Goal: Information Seeking & Learning: Find specific fact

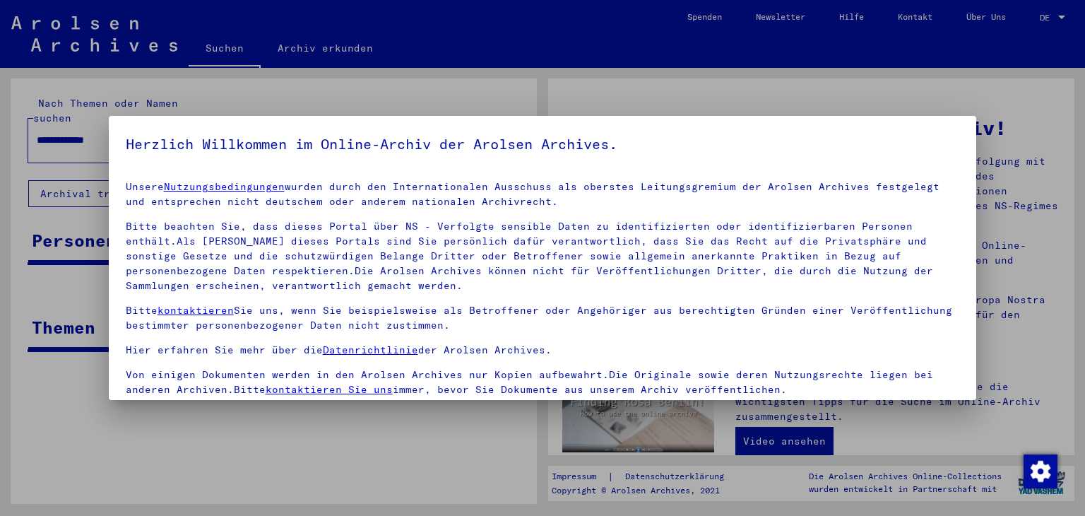
scroll to position [121, 0]
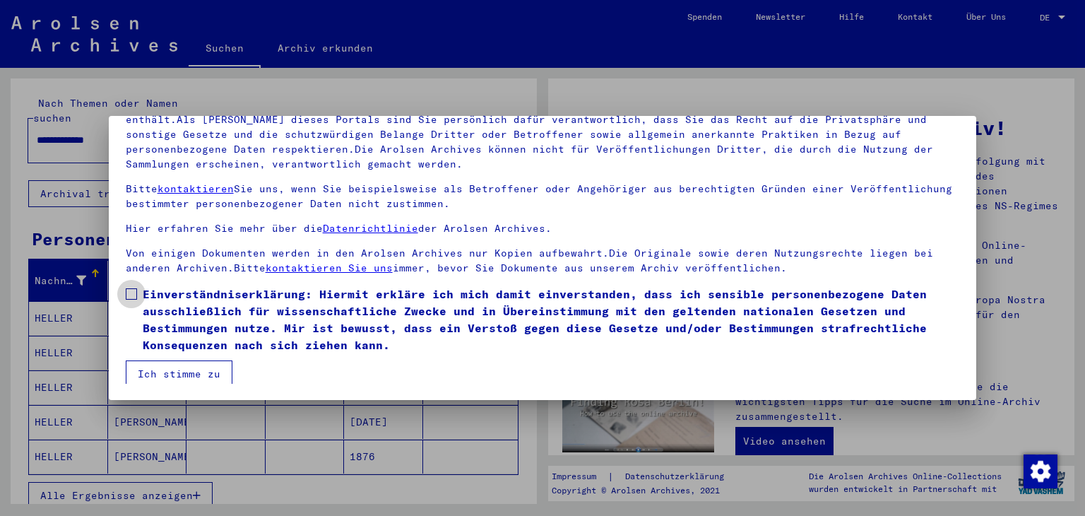
click at [135, 292] on span at bounding box center [131, 293] width 11 height 11
click at [162, 365] on button "Ich stimme zu" at bounding box center [179, 373] width 107 height 27
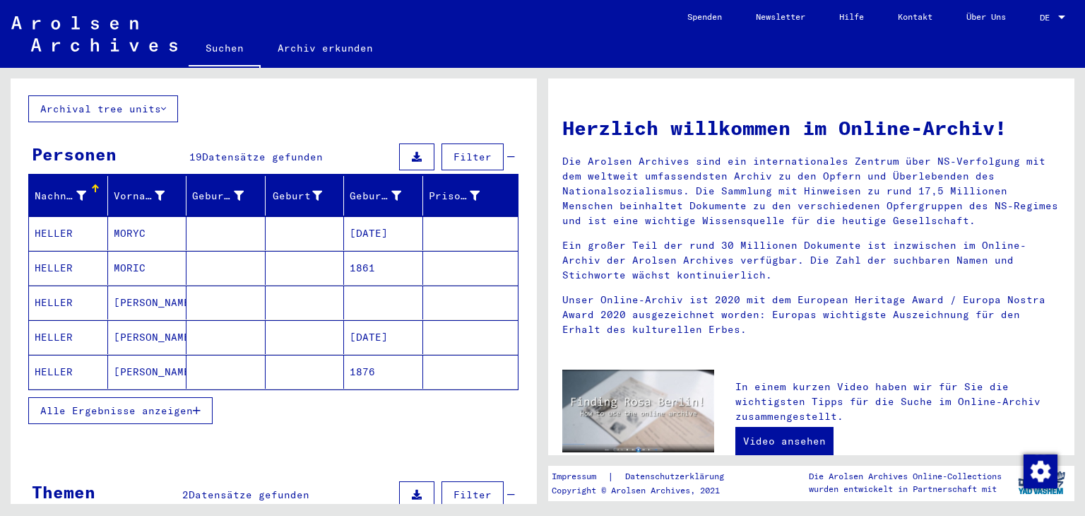
scroll to position [102, 0]
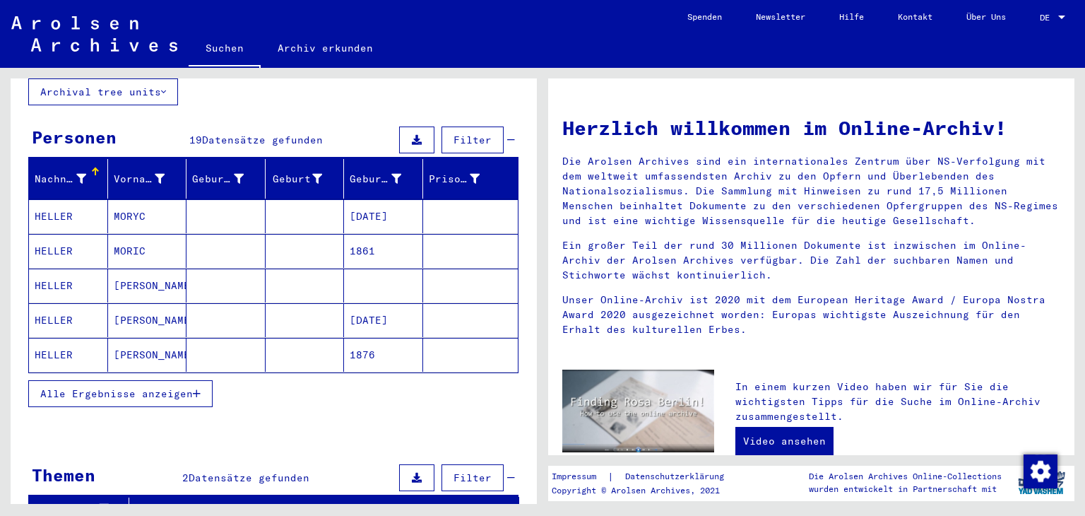
click at [97, 387] on span "Alle Ergebnisse anzeigen" at bounding box center [116, 393] width 153 height 13
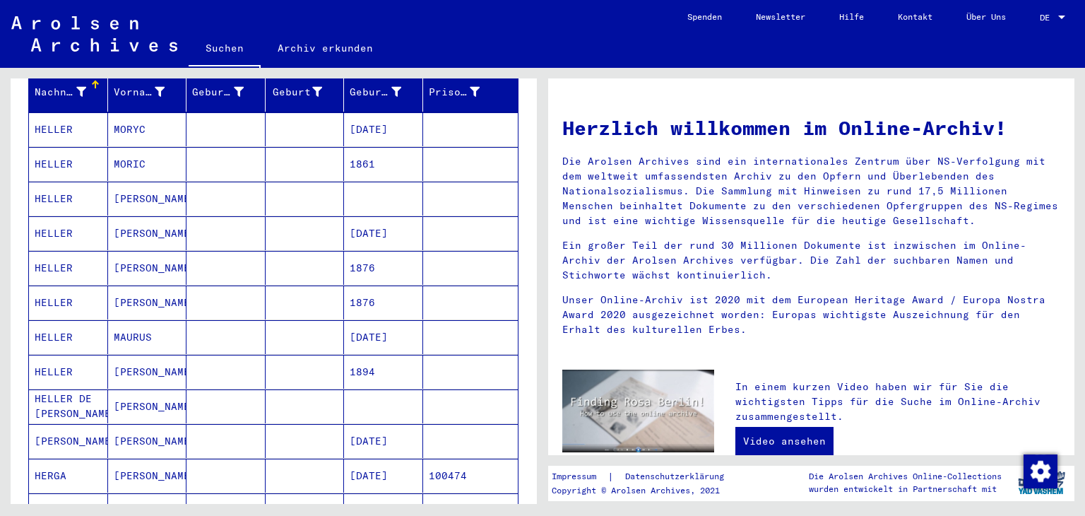
scroll to position [0, 0]
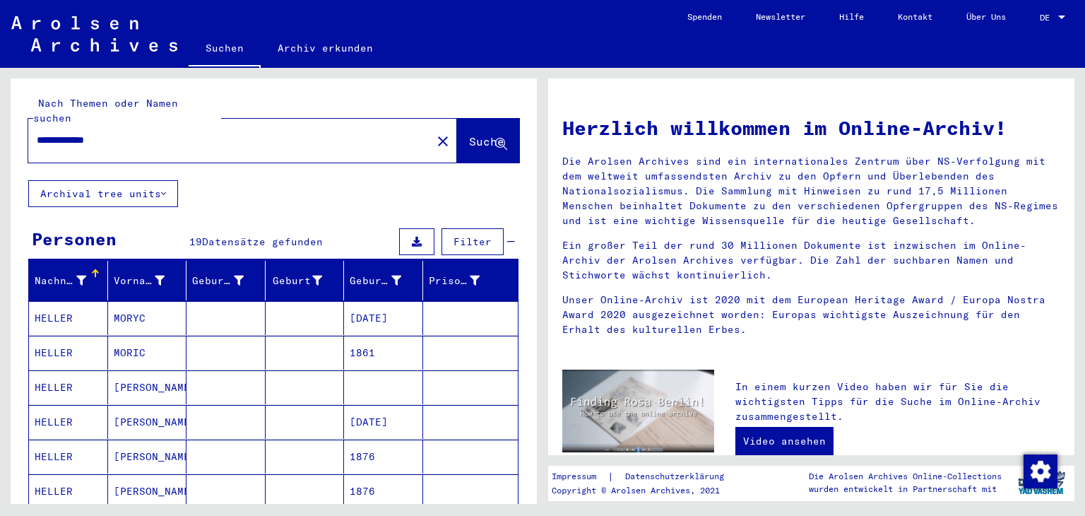
drag, startPoint x: 73, startPoint y: 126, endPoint x: 1, endPoint y: 141, distance: 74.1
click at [1, 141] on div "**********" at bounding box center [271, 286] width 542 height 436
type input "**********"
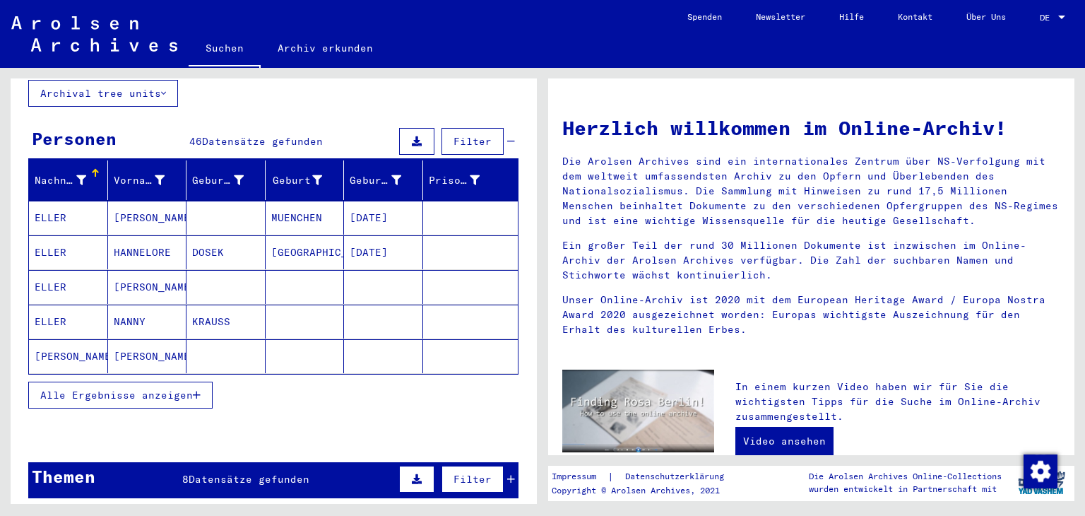
scroll to position [109, 0]
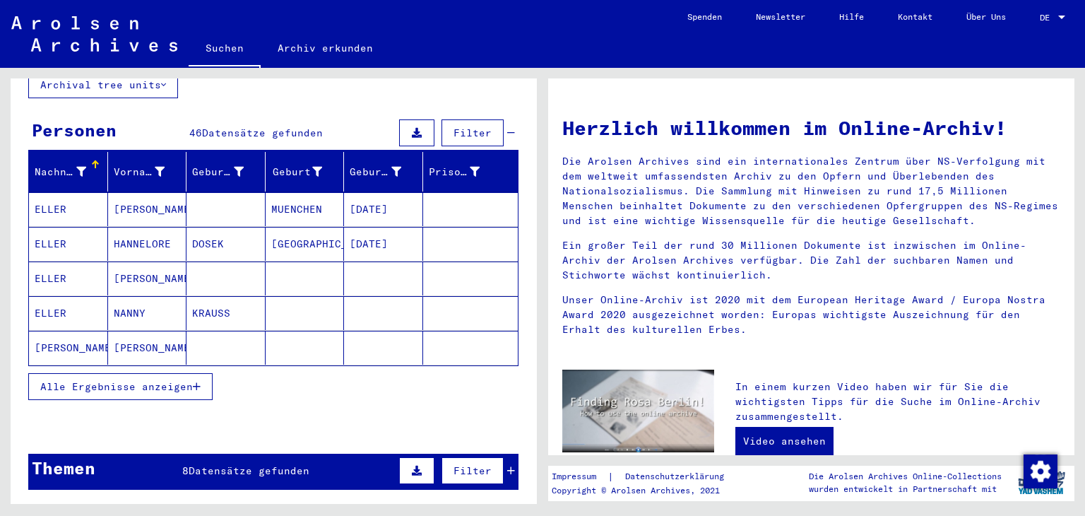
click at [88, 380] on span "Alle Ergebnisse anzeigen" at bounding box center [116, 386] width 153 height 13
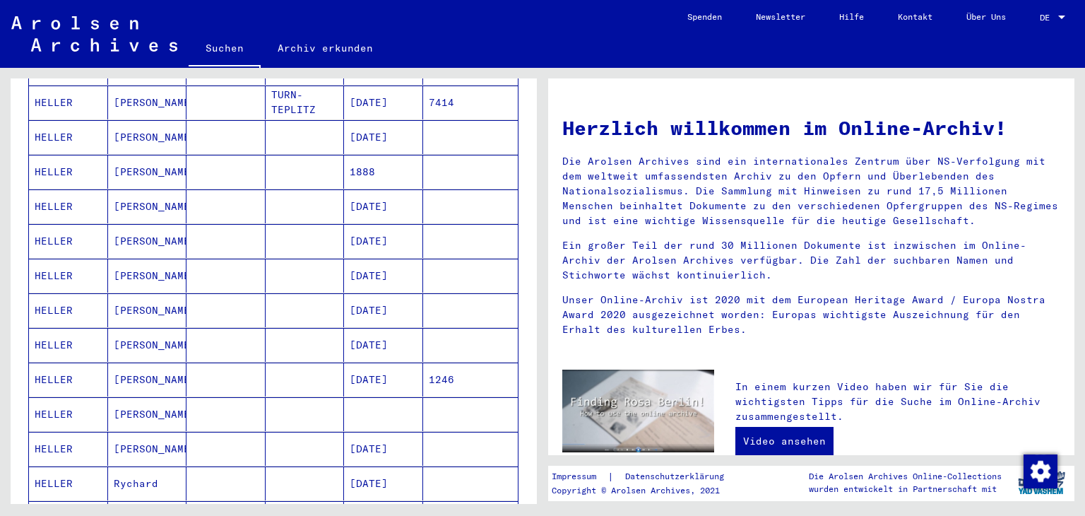
scroll to position [593, 0]
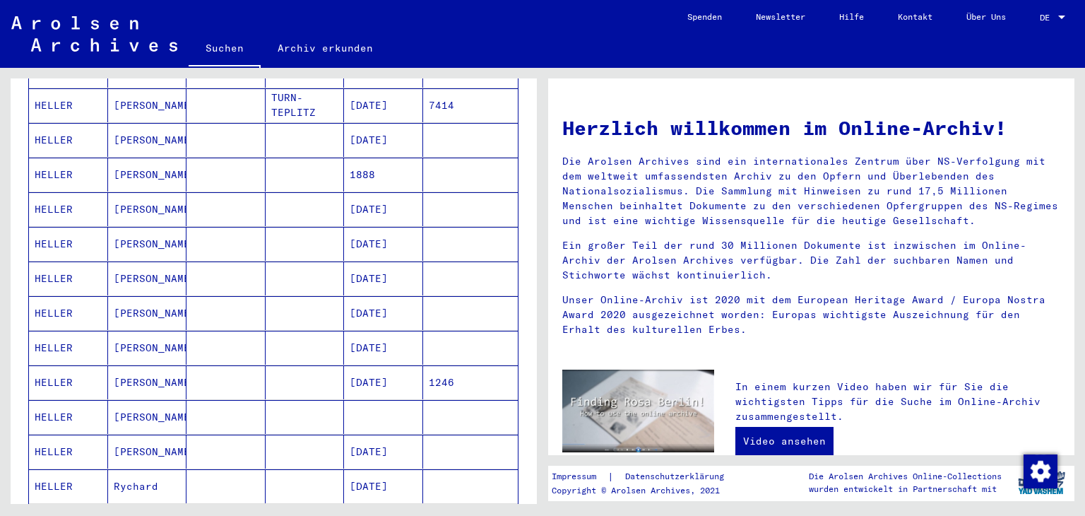
click at [45, 261] on mat-cell "HELLER" at bounding box center [68, 278] width 79 height 34
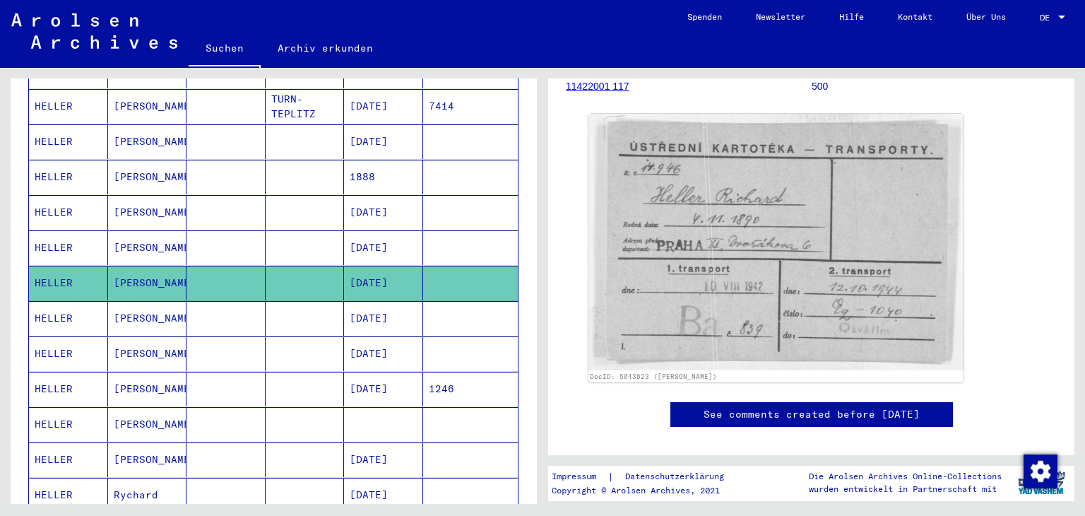
scroll to position [183, 0]
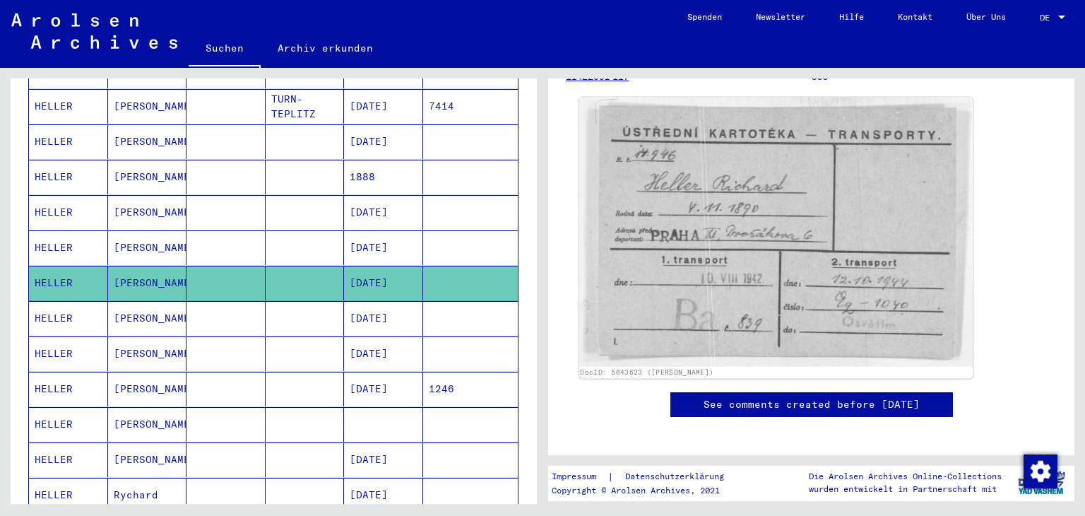
click at [804, 230] on img at bounding box center [776, 231] width 394 height 269
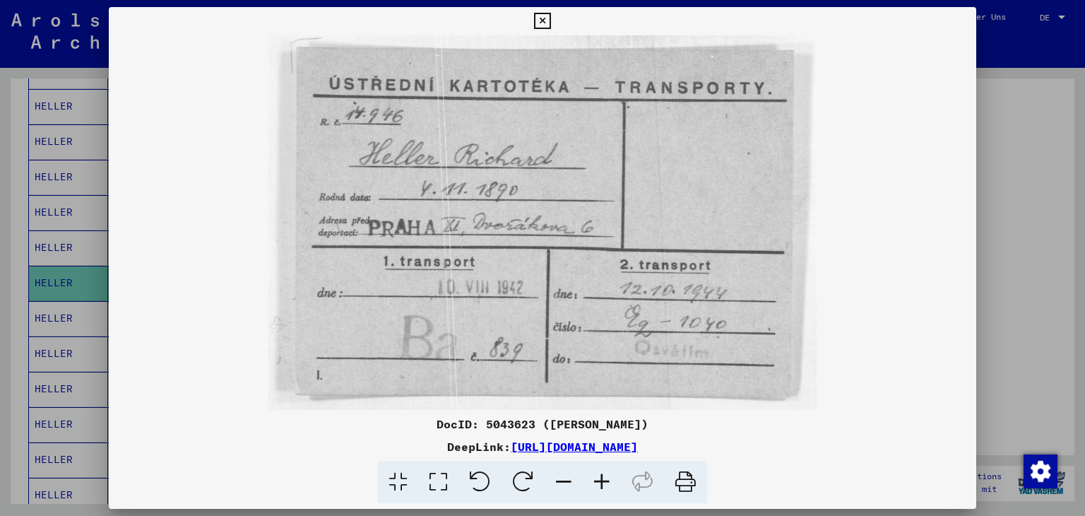
click at [1008, 63] on div at bounding box center [542, 258] width 1085 height 516
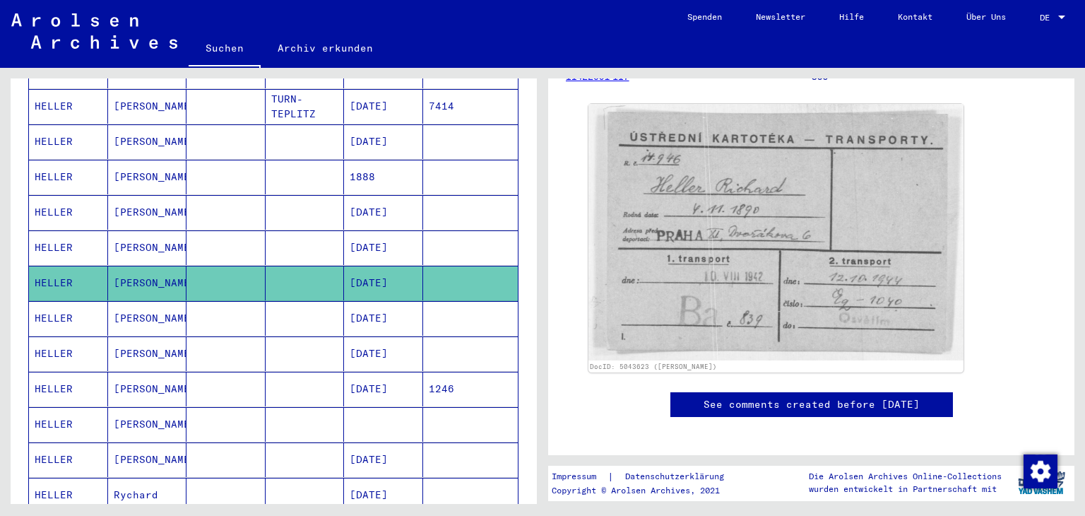
click at [47, 379] on mat-cell "HELLER" at bounding box center [68, 388] width 79 height 35
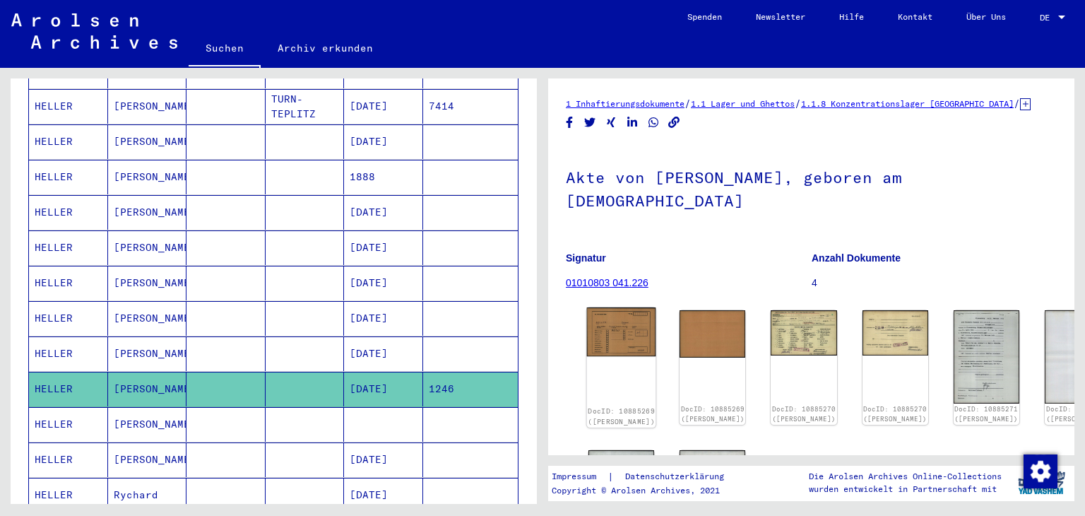
click at [612, 313] on img at bounding box center [621, 331] width 69 height 49
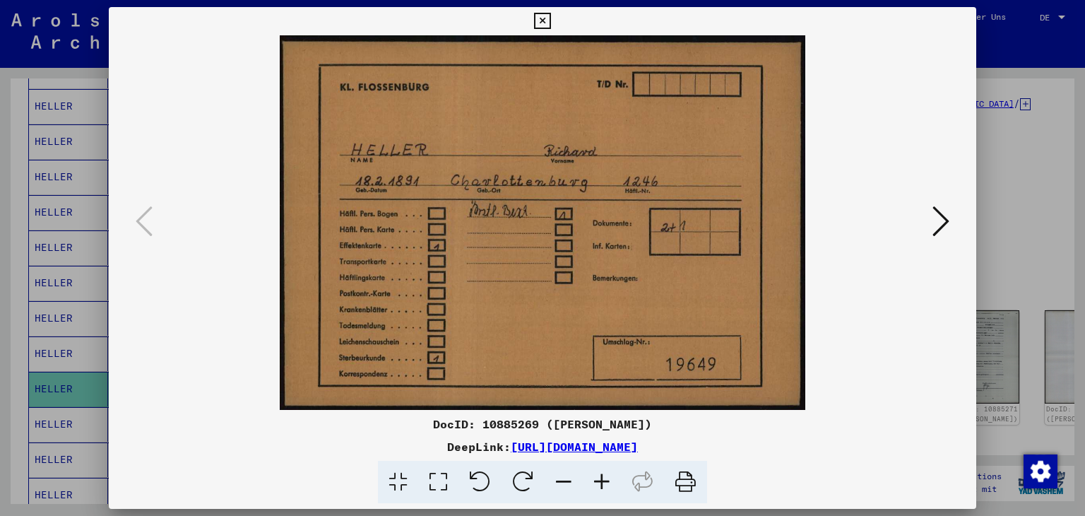
click at [1006, 66] on div at bounding box center [542, 258] width 1085 height 516
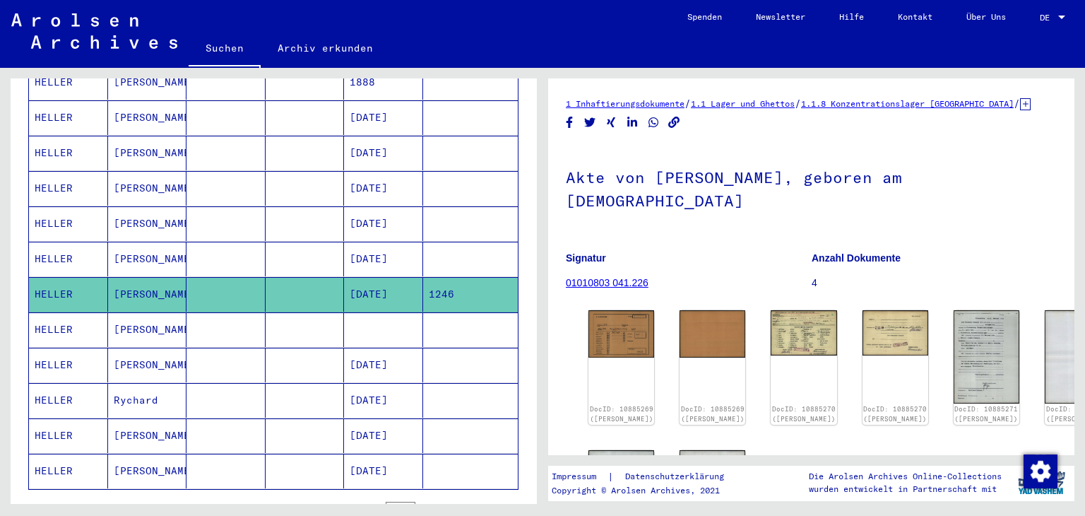
scroll to position [729, 0]
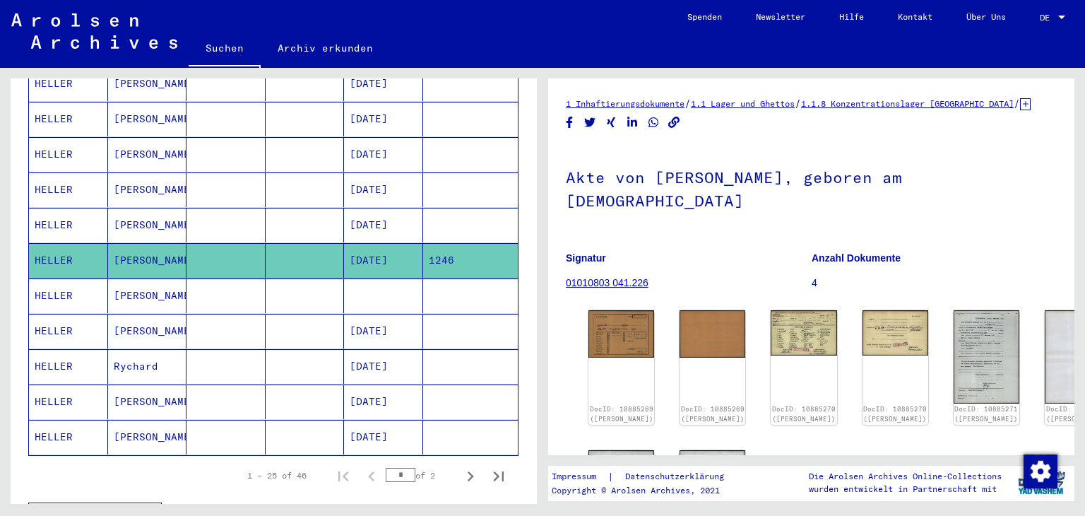
click at [79, 384] on mat-cell "HELLER" at bounding box center [68, 401] width 79 height 35
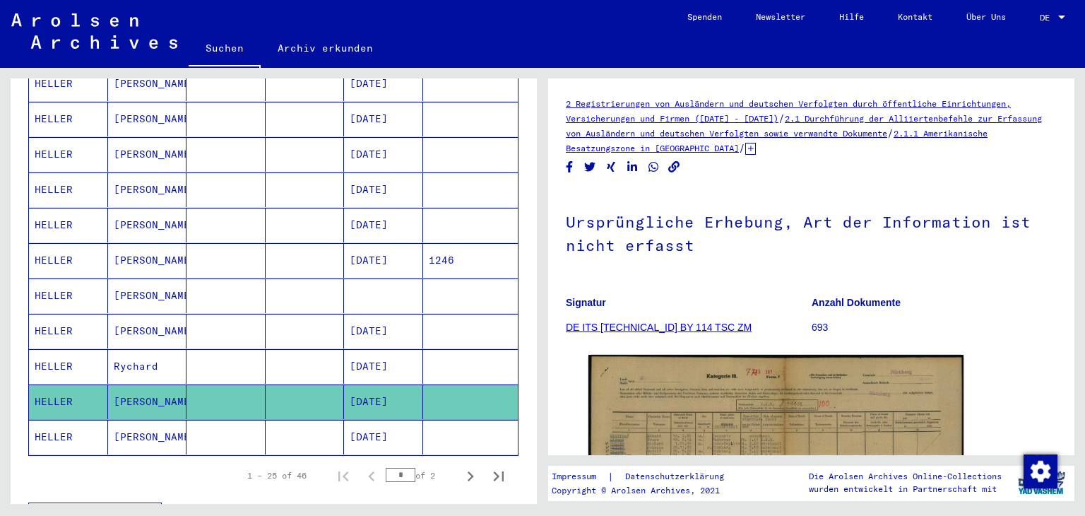
click at [0, 98] on div "**********" at bounding box center [271, 286] width 542 height 436
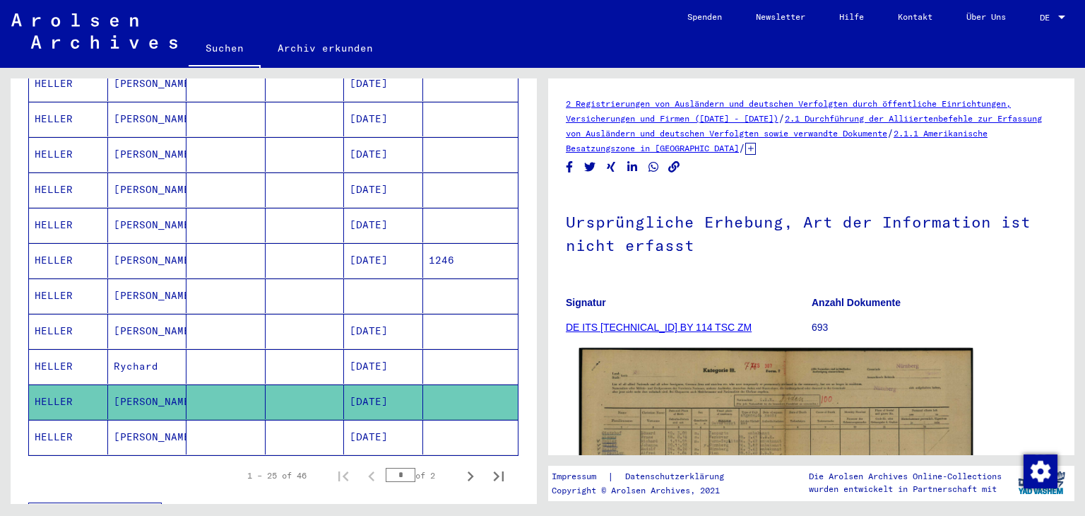
click at [816, 398] on img at bounding box center [776, 486] width 394 height 278
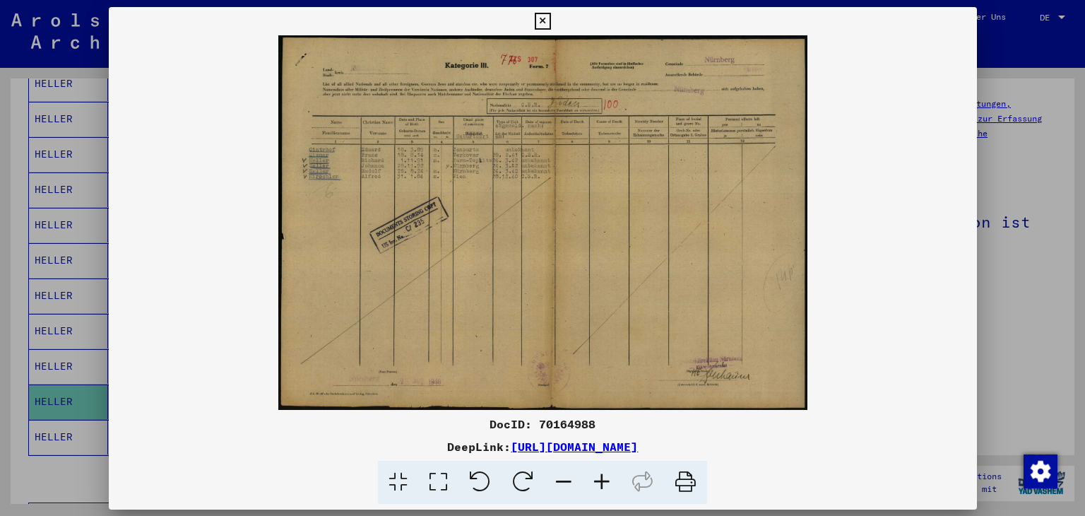
click at [1068, 205] on div at bounding box center [542, 258] width 1085 height 516
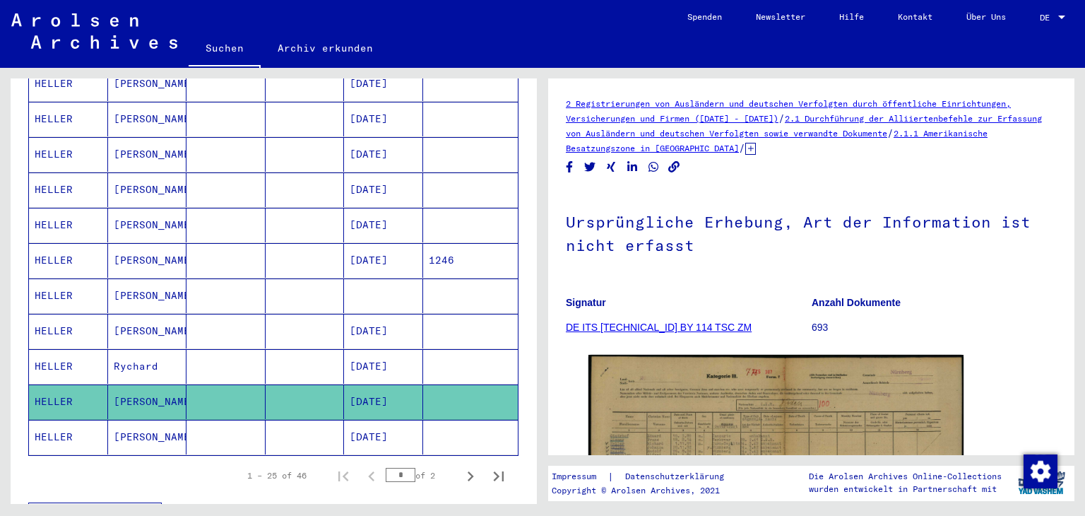
scroll to position [99, 0]
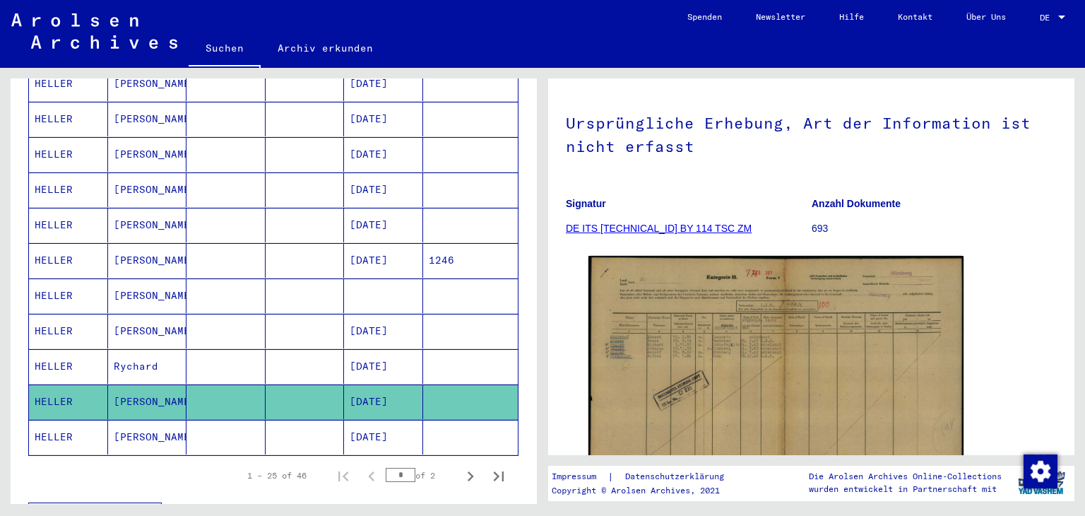
click at [88, 421] on mat-cell "HELLER" at bounding box center [68, 436] width 79 height 35
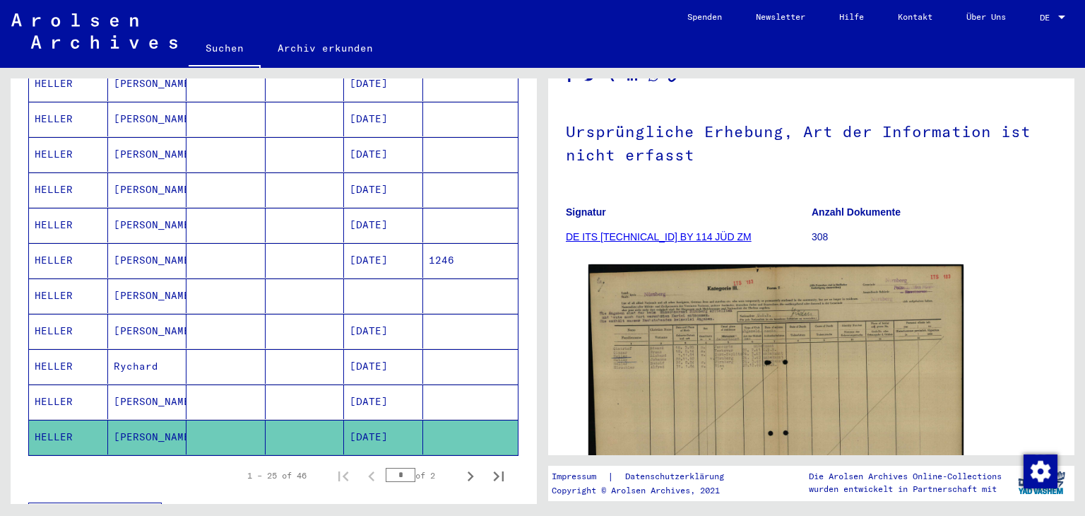
scroll to position [107, 0]
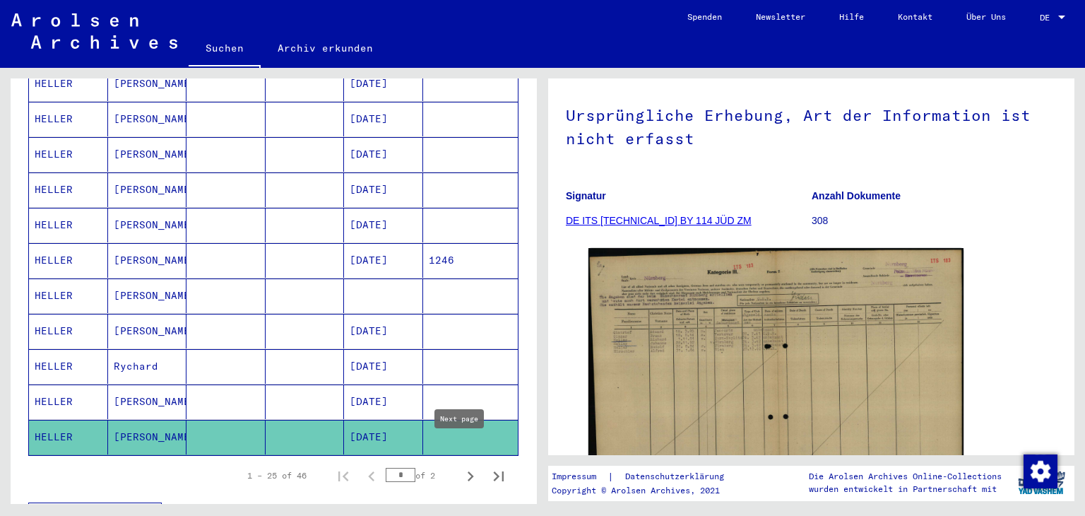
click at [460, 466] on icon "Next page" at bounding box center [470, 476] width 20 height 20
type input "*"
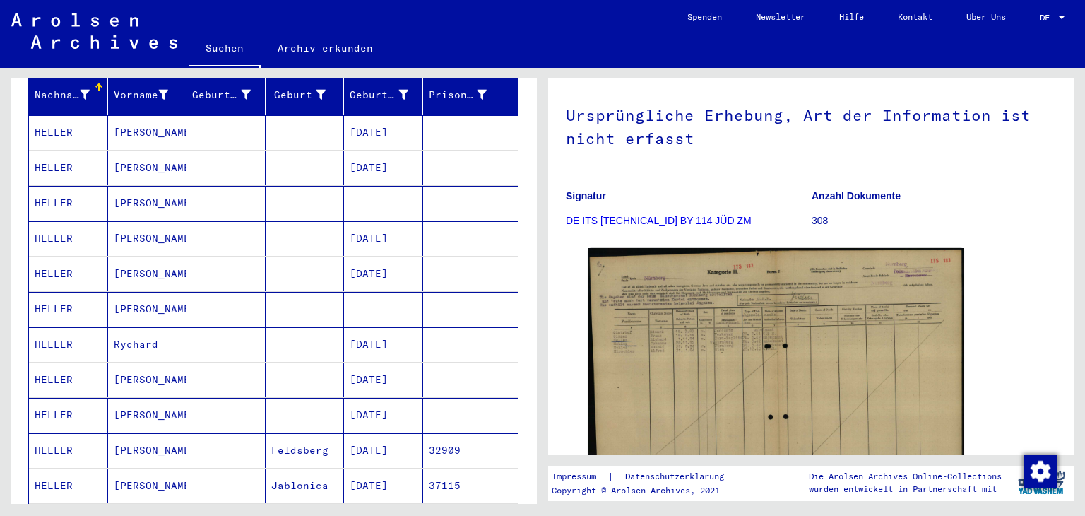
scroll to position [209, 0]
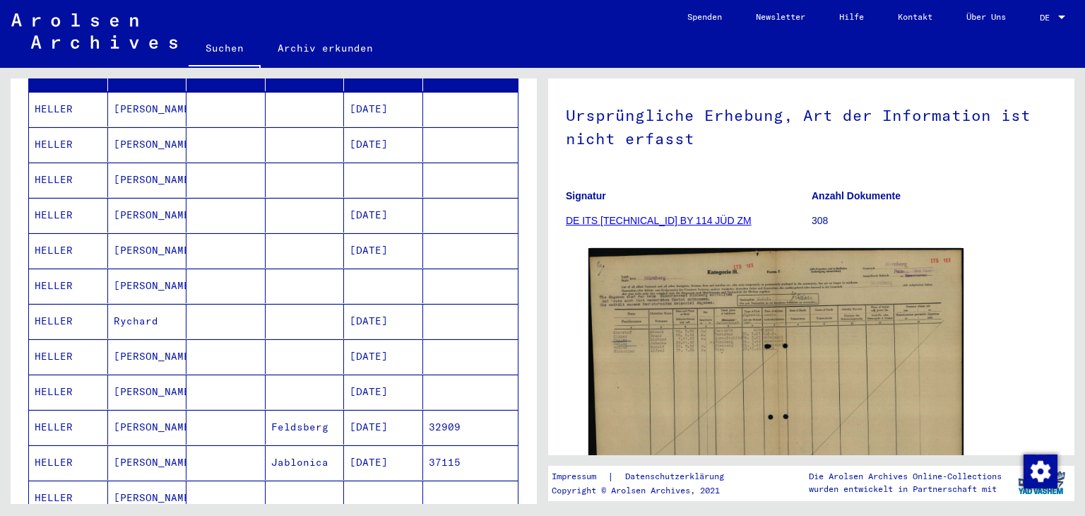
click at [81, 376] on mat-cell "HELLER" at bounding box center [68, 391] width 79 height 35
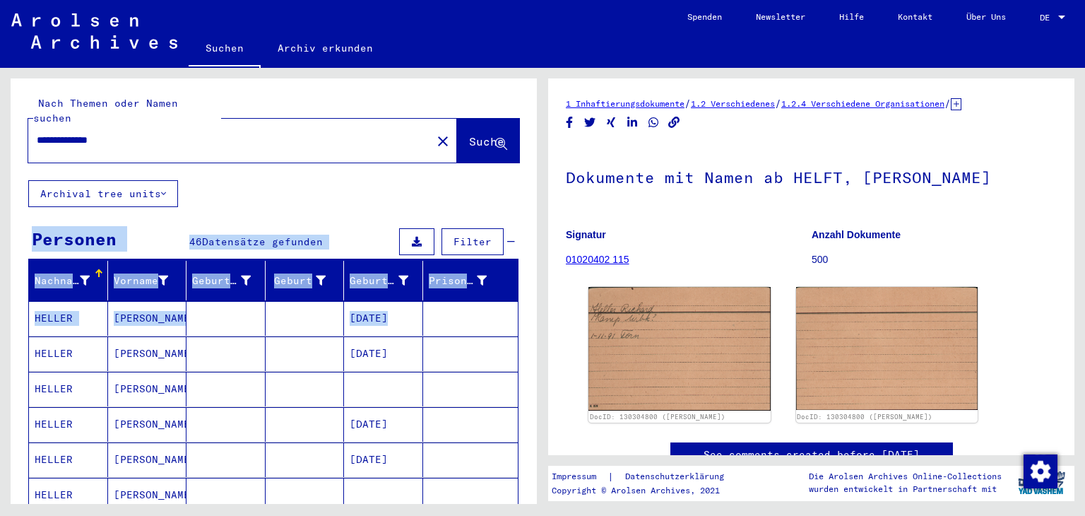
drag, startPoint x: 523, startPoint y: 115, endPoint x: 535, endPoint y: 294, distance: 179.1
click at [535, 294] on div "**********" at bounding box center [274, 296] width 526 height 436
